Goal: Task Accomplishment & Management: Complete application form

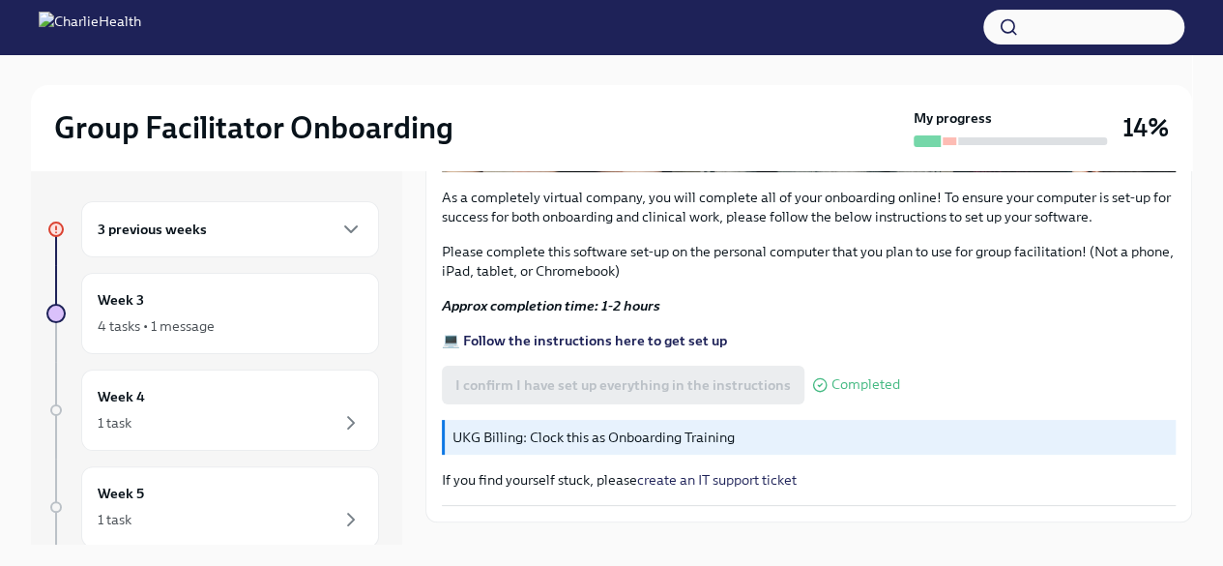
scroll to position [717, 0]
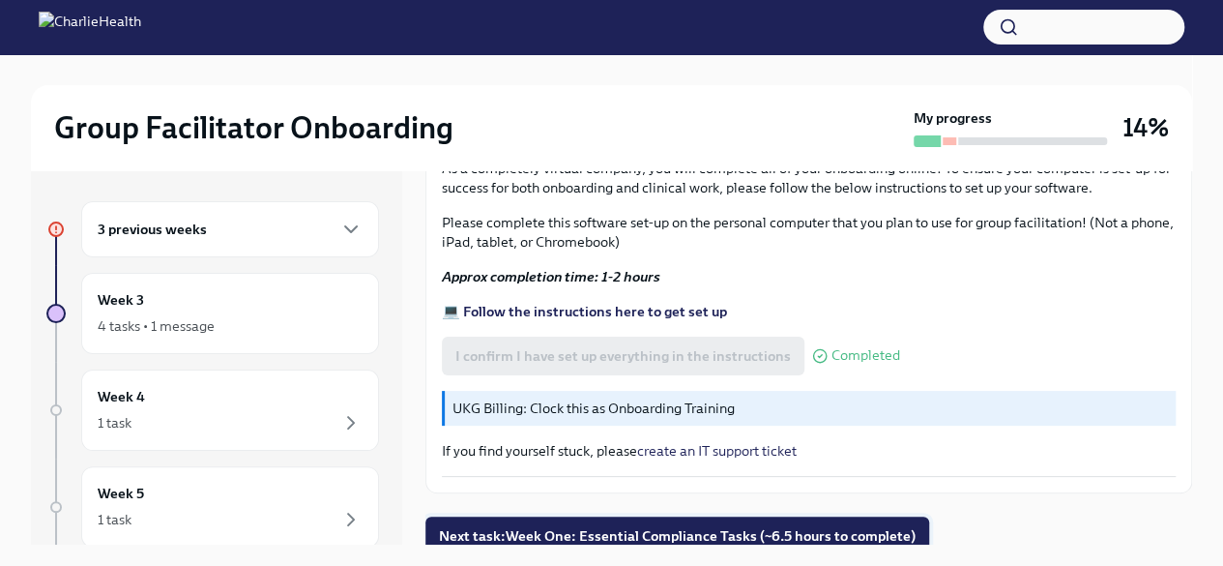
click at [721, 526] on span "Next task : Week One: Essential Compliance Tasks (~6.5 hours to complete)" at bounding box center [677, 535] width 477 height 19
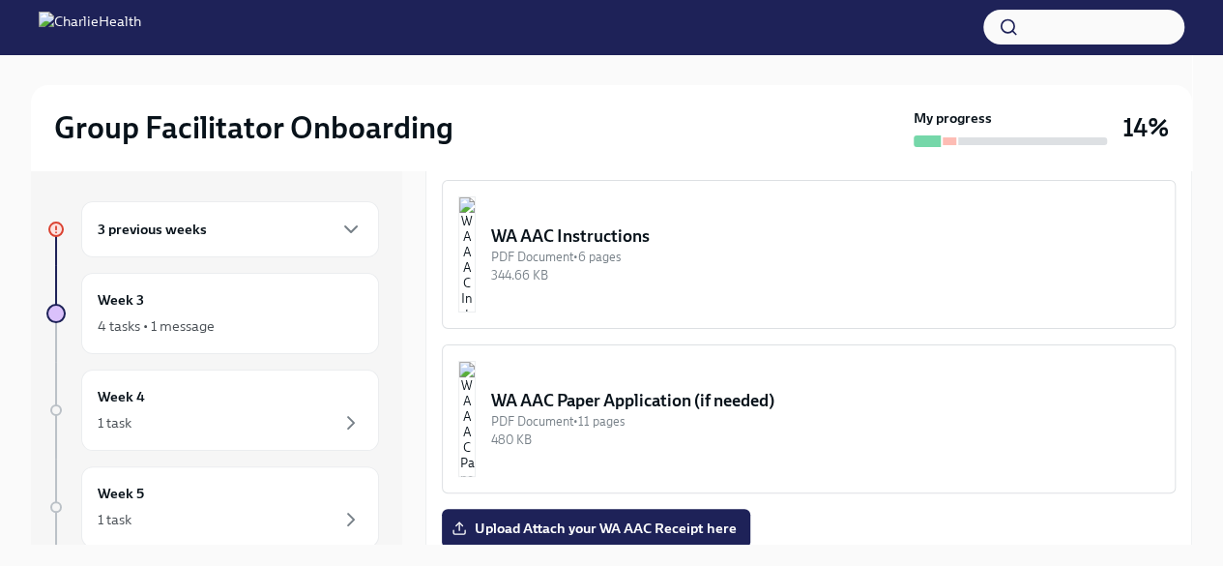
scroll to position [1837, 0]
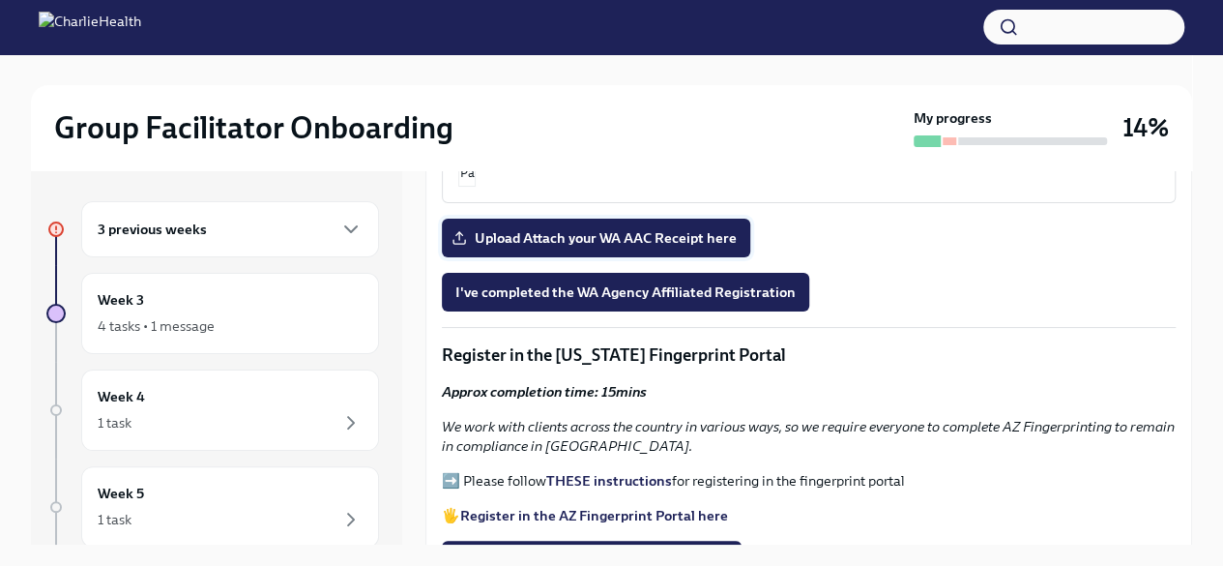
click at [609, 245] on label "Upload Attach your WA AAC Receipt here" at bounding box center [596, 238] width 308 height 39
click at [0, 0] on input "Upload Attach your WA AAC Receipt here" at bounding box center [0, 0] width 0 height 0
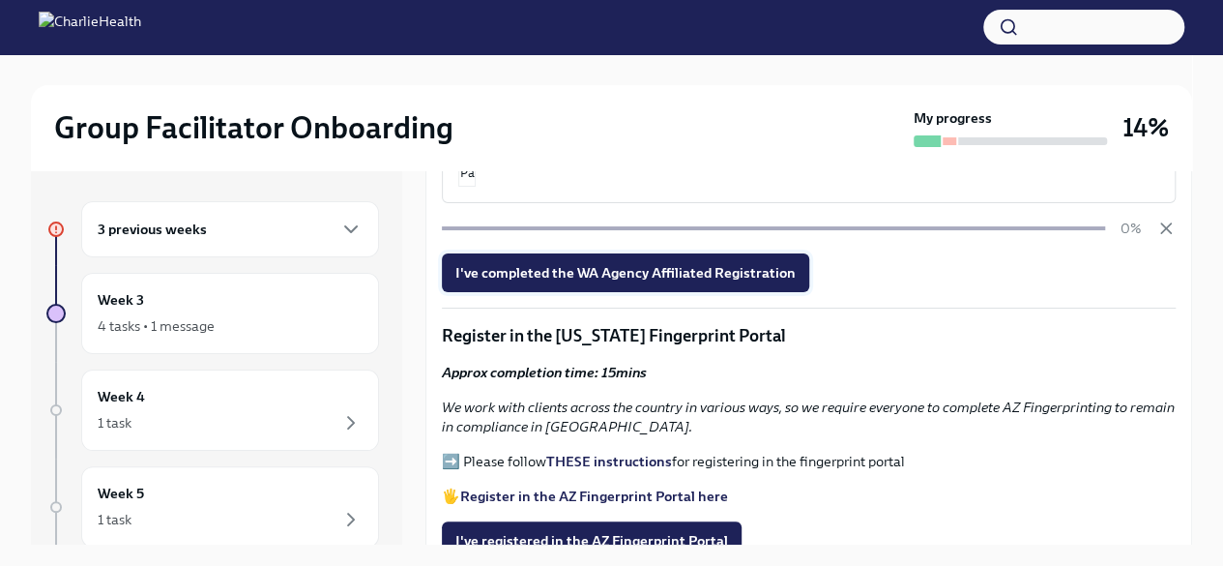
click at [476, 282] on span "I've completed the WA Agency Affiliated Registration" at bounding box center [625, 272] width 340 height 19
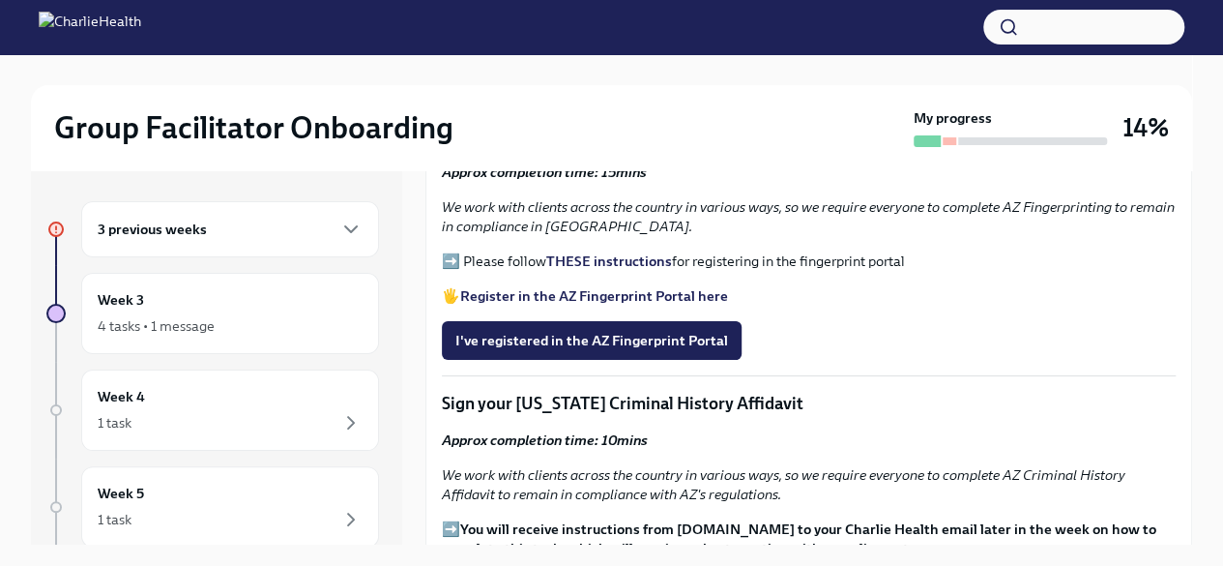
scroll to position [2031, 0]
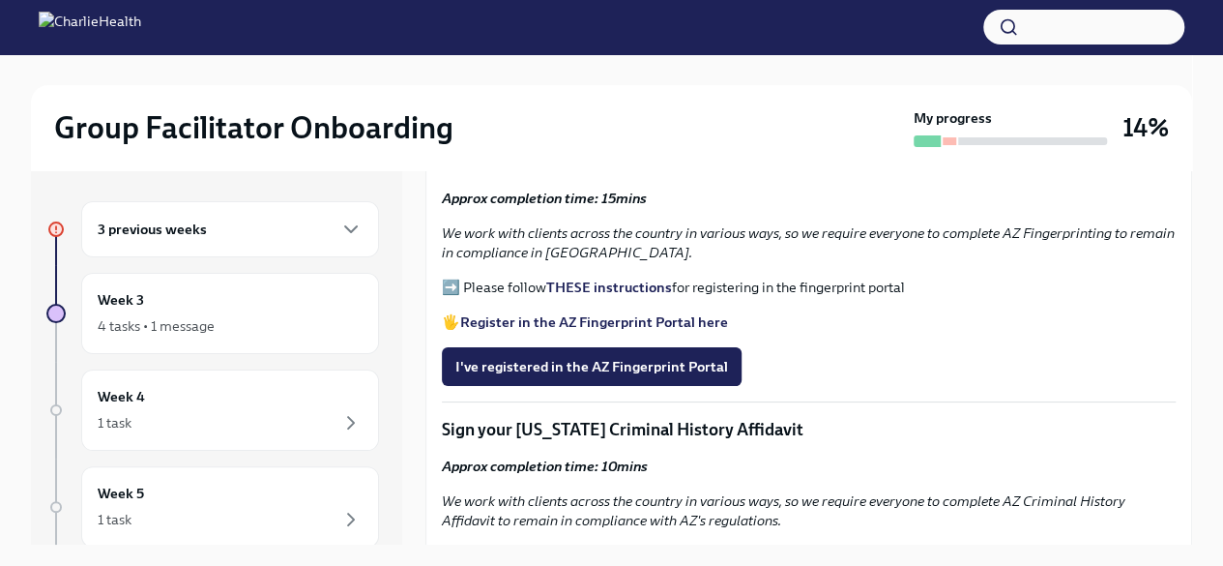
click at [563, 331] on strong "Register in the AZ Fingerprint Portal here" at bounding box center [594, 321] width 268 height 17
click at [558, 296] on strong "THESE instructions" at bounding box center [609, 286] width 126 height 17
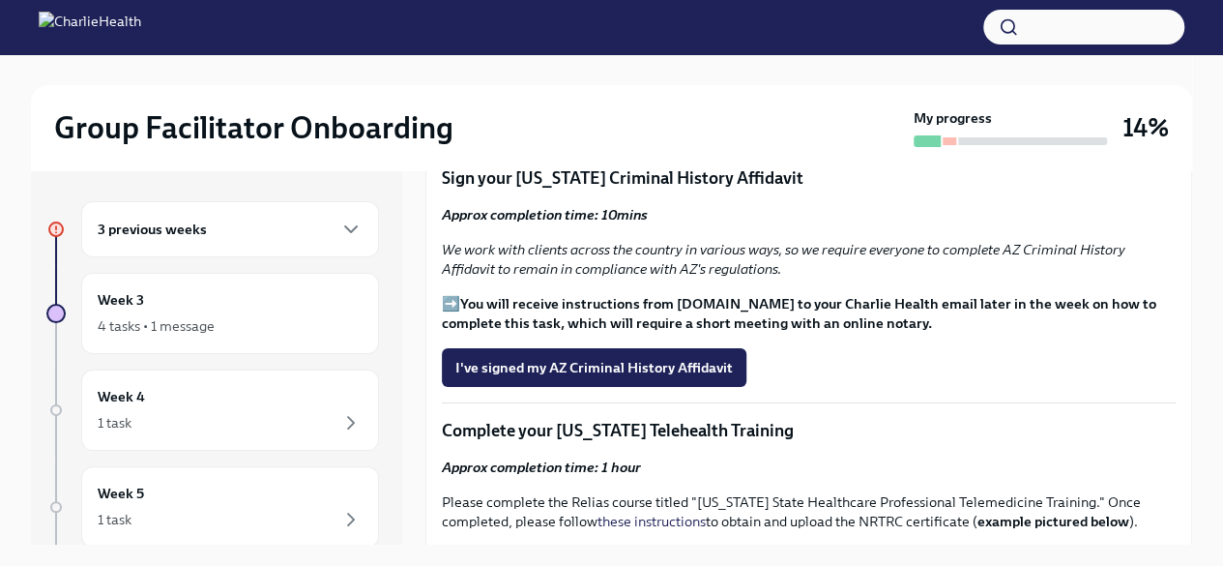
scroll to position [2321, 0]
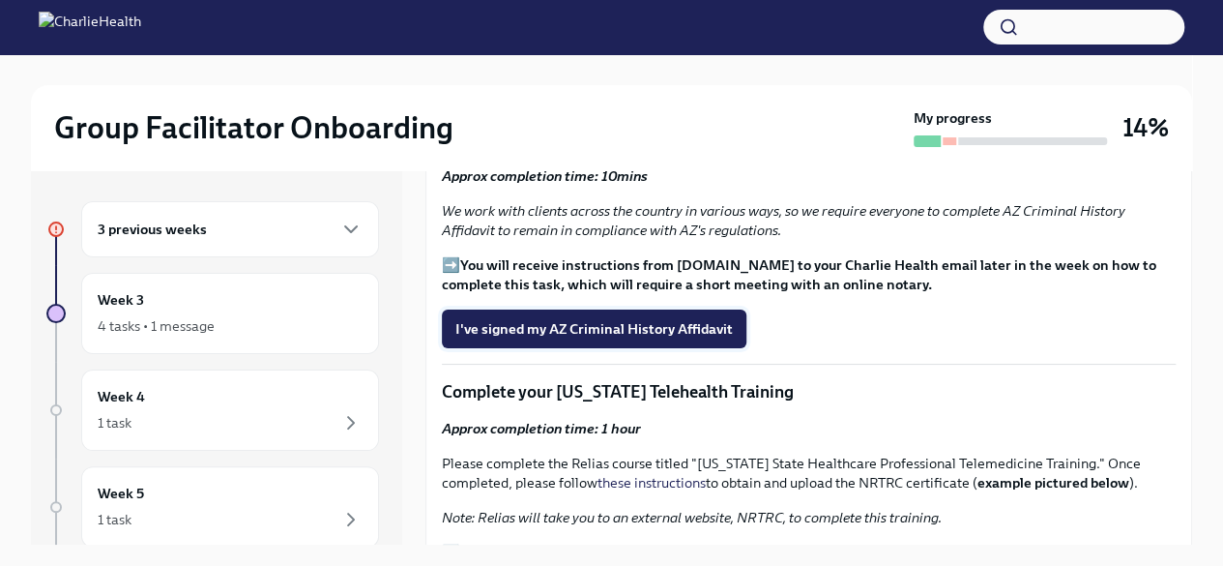
click at [730, 348] on button "I've signed my AZ Criminal History Affidavit" at bounding box center [594, 328] width 305 height 39
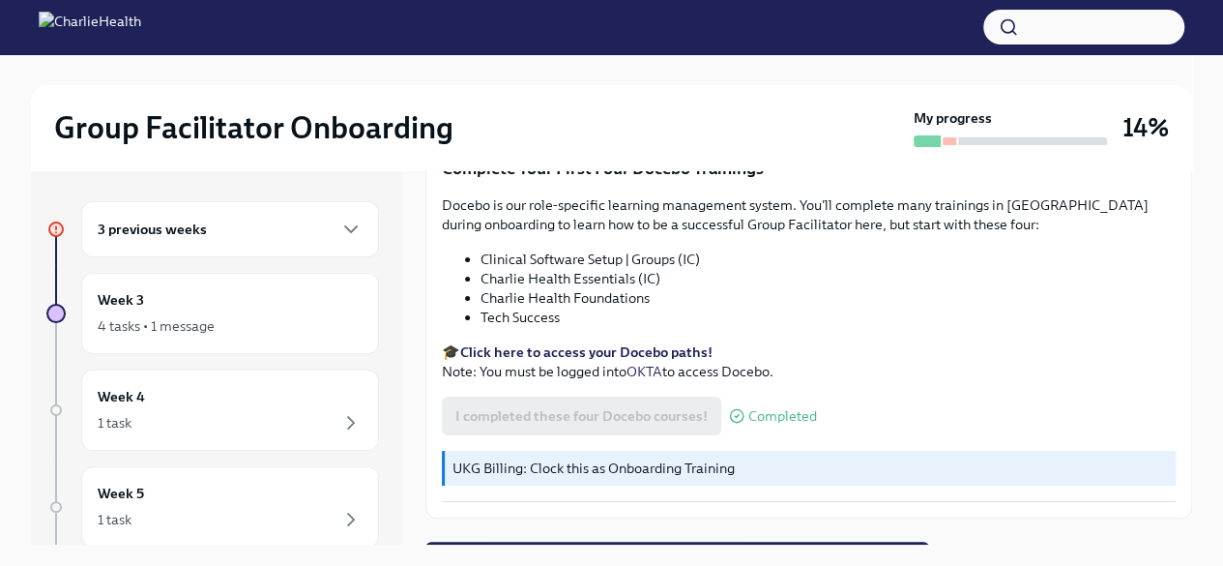
scroll to position [2626, 0]
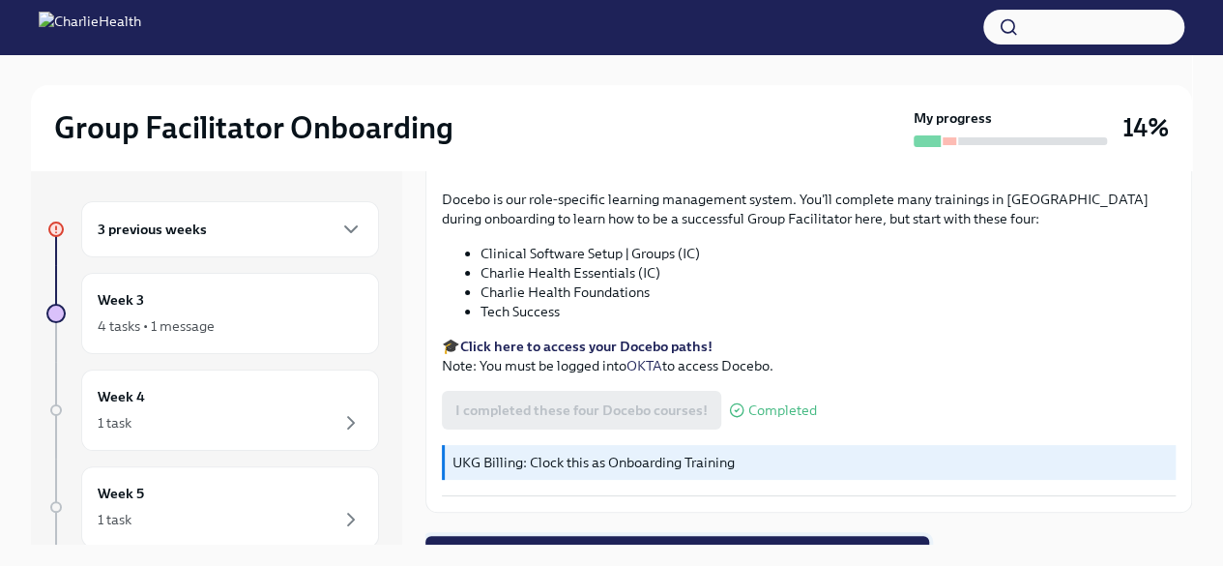
drag, startPoint x: 644, startPoint y: 505, endPoint x: 630, endPoint y: 519, distance: 19.8
click at [629, 545] on span "Next task : Week One: Essential Compliance Tasks (~6.5 hours to complete)" at bounding box center [677, 554] width 477 height 19
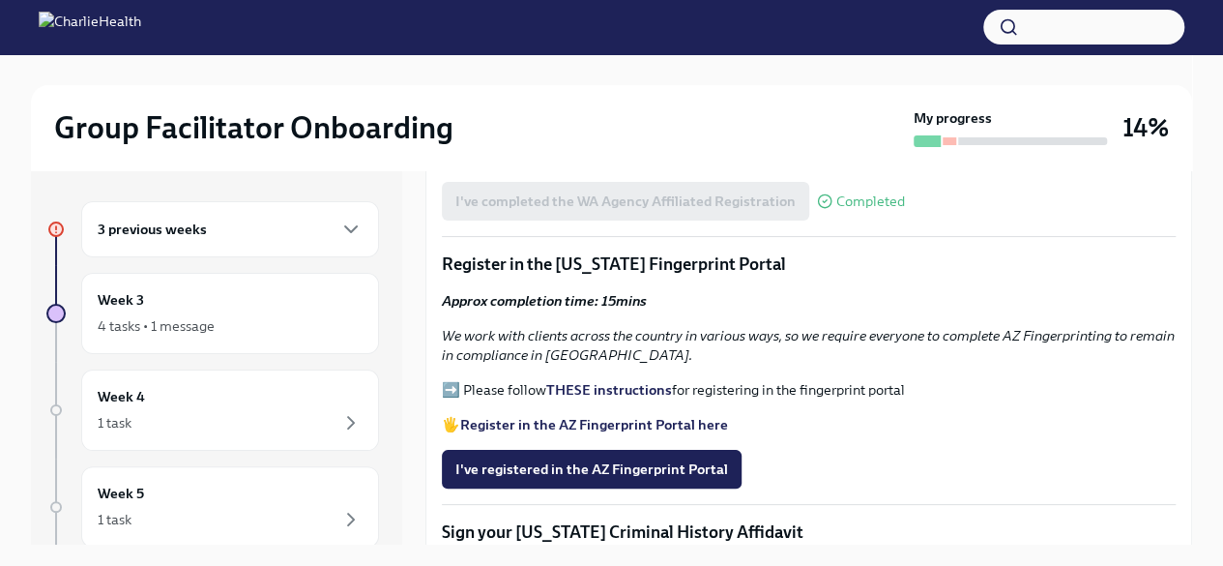
scroll to position [2224, 0]
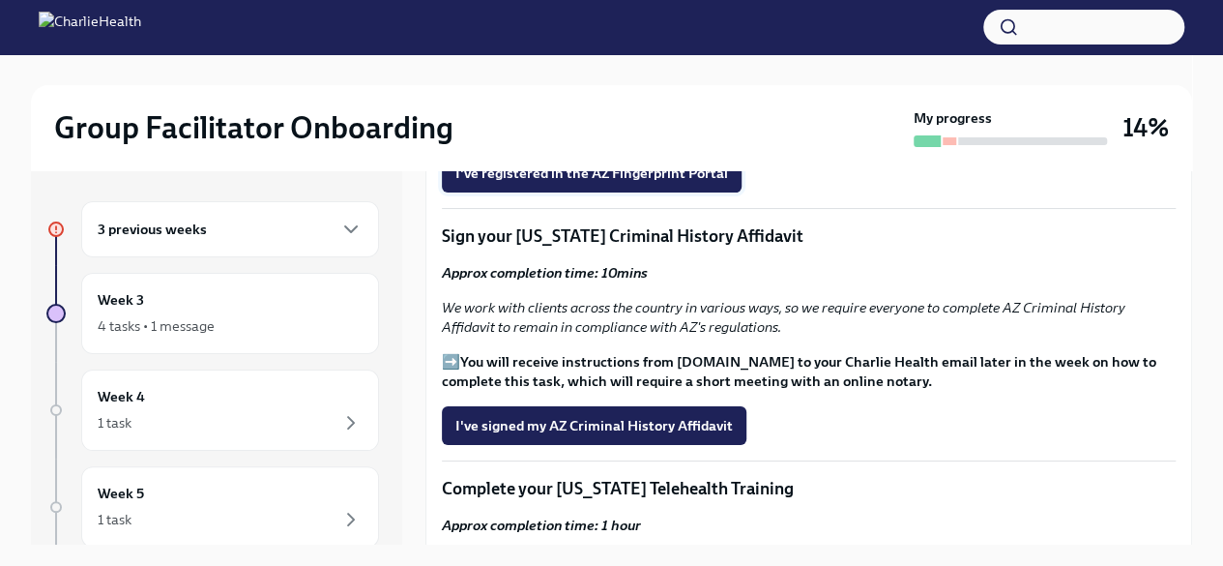
click at [555, 183] on span "I've registered in the AZ Fingerprint Portal" at bounding box center [591, 172] width 273 height 19
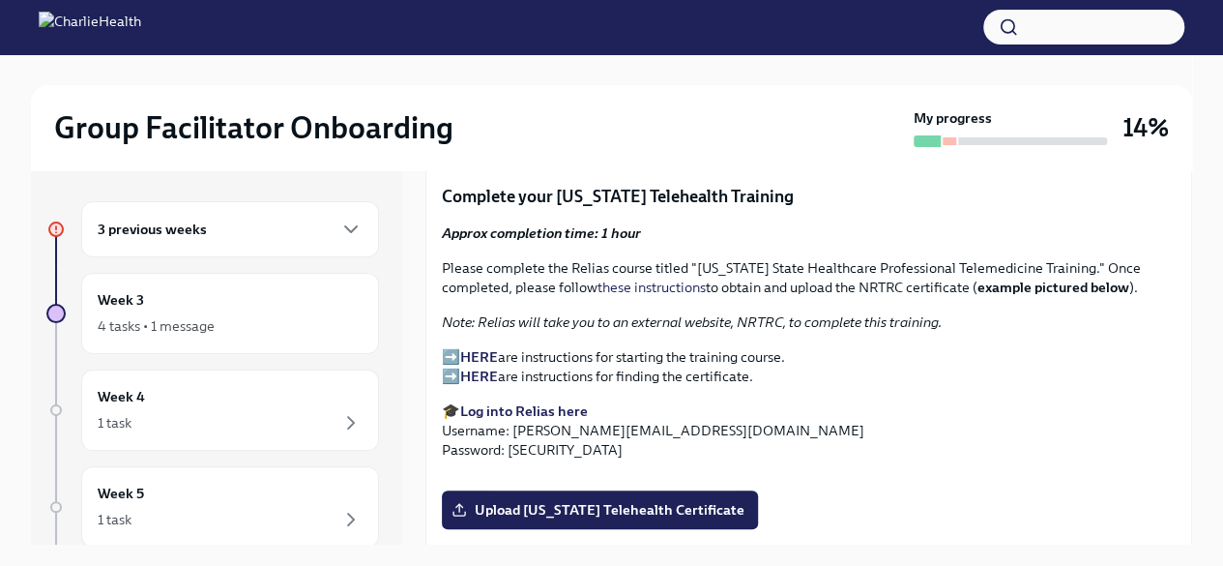
scroll to position [2514, 0]
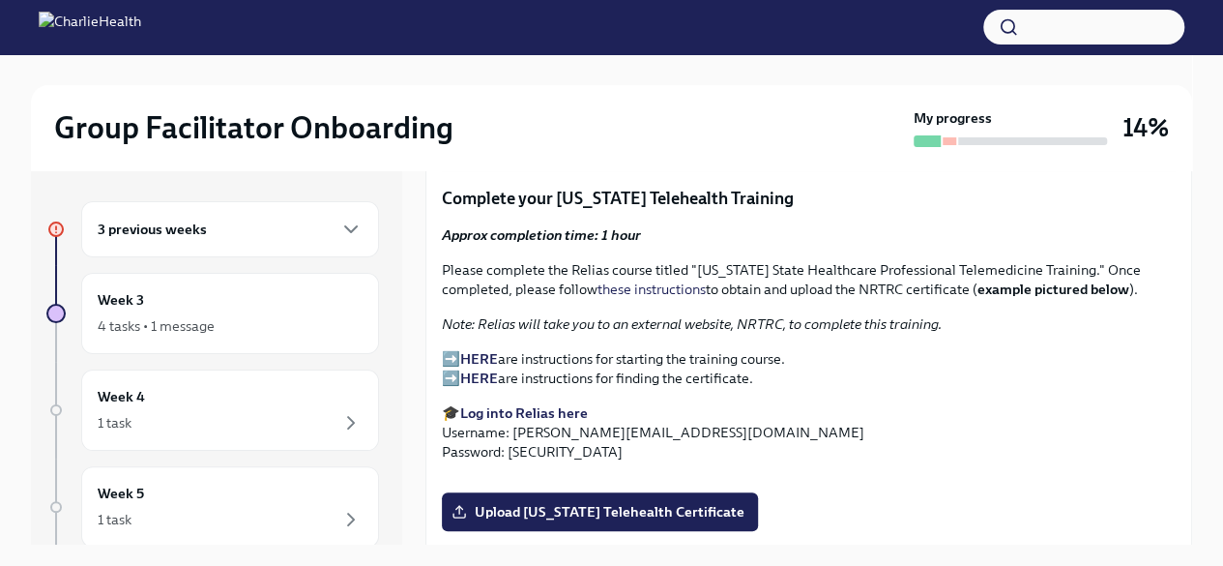
click at [447, 372] on p "➡️ HERE are instructions for starting the training course. ➡️ HERE are instruct…" at bounding box center [809, 368] width 734 height 39
click at [480, 367] on strong "HERE" at bounding box center [479, 358] width 38 height 17
click at [567, 422] on strong "Log into Relias here" at bounding box center [524, 412] width 128 height 17
